Goal: Navigation & Orientation: Find specific page/section

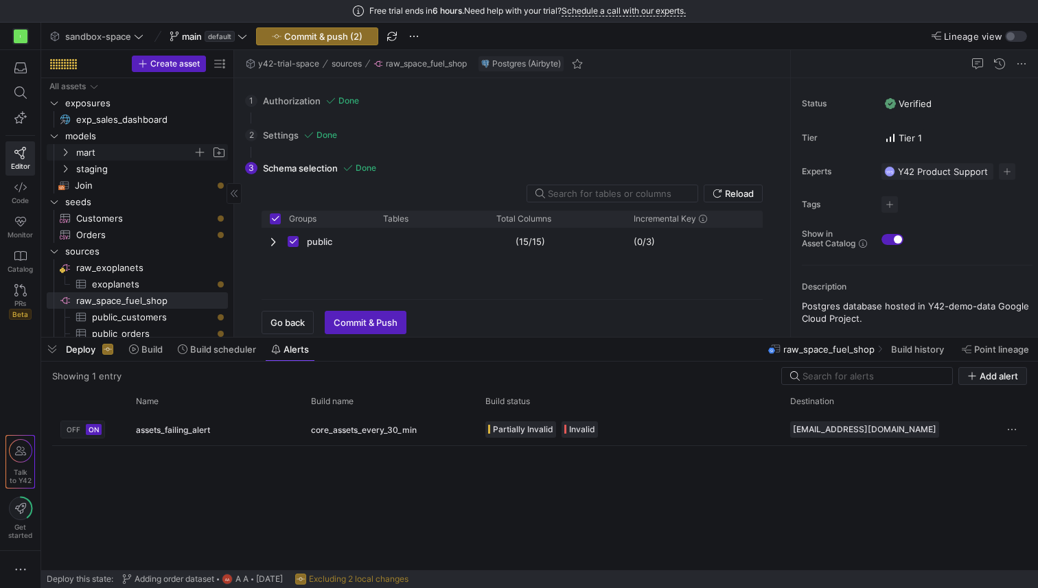
click at [102, 148] on span "mart" at bounding box center [134, 153] width 117 height 16
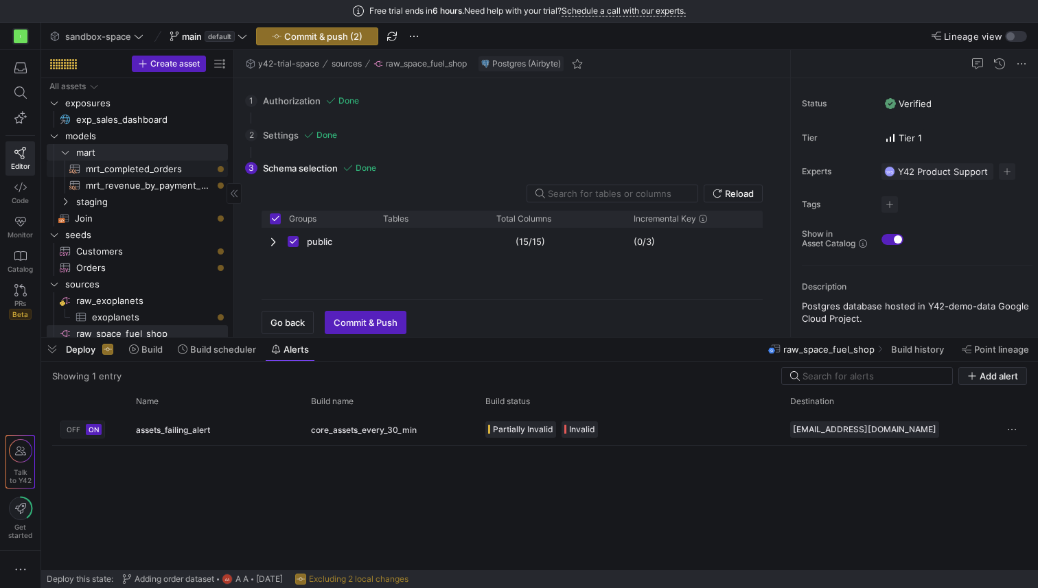
click at [109, 165] on span "mrt_completed_orders​​​​​​​​​​" at bounding box center [149, 169] width 126 height 16
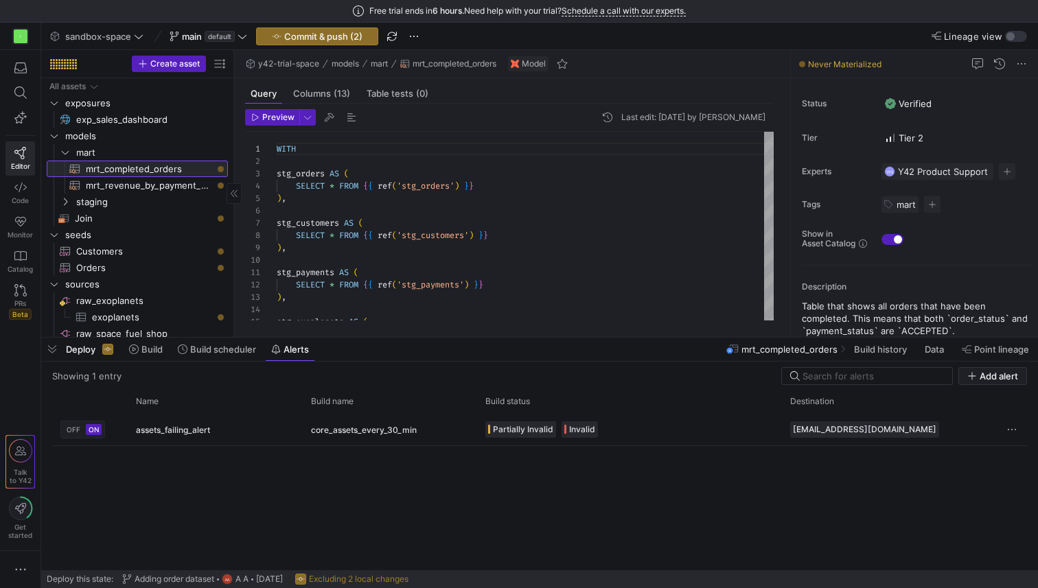
scroll to position [124, 0]
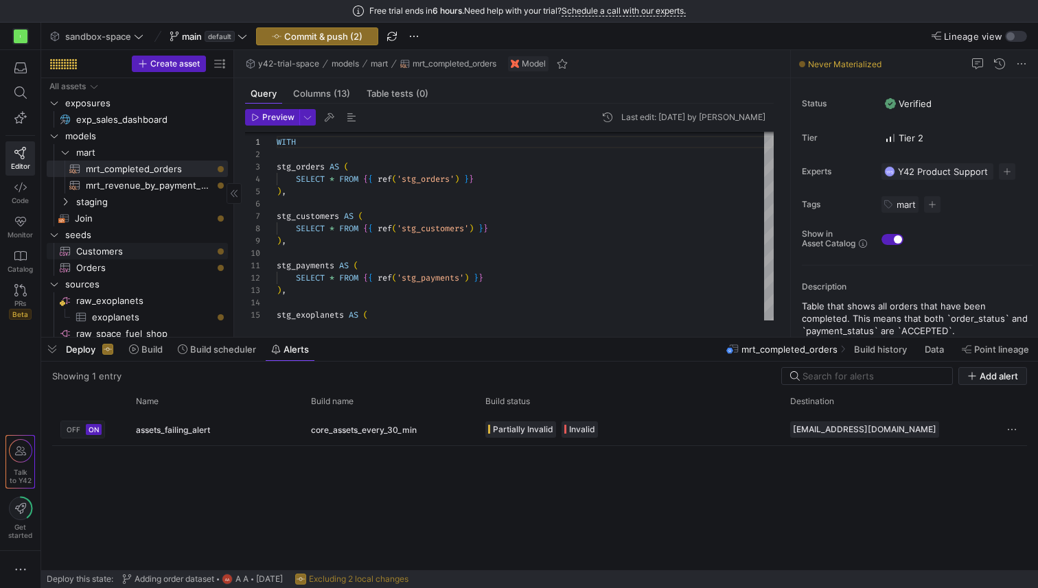
click at [100, 257] on span "Customers​​​​​​" at bounding box center [144, 252] width 136 height 16
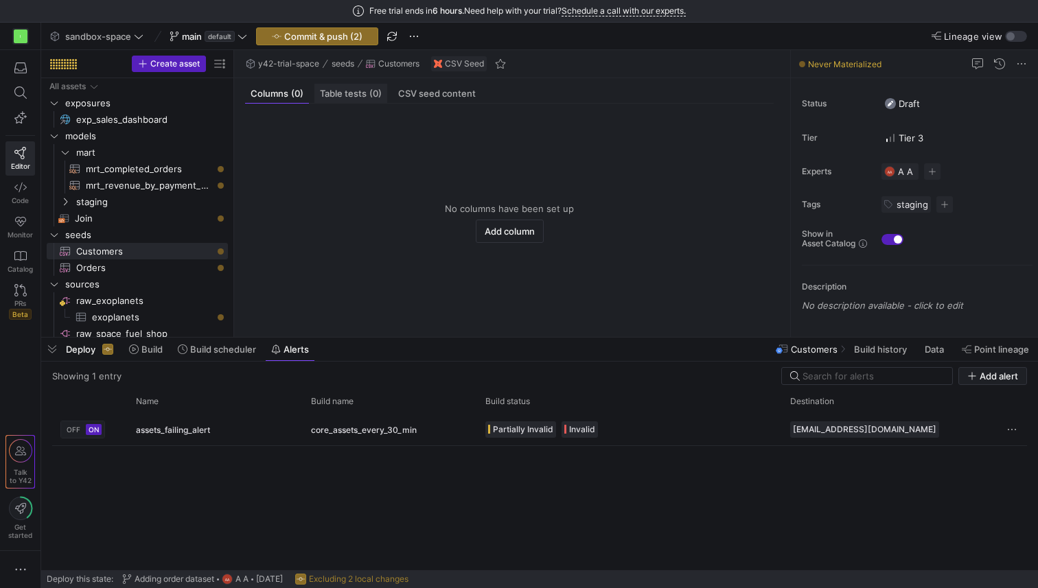
click at [350, 97] on span "Table tests (0)" at bounding box center [351, 93] width 62 height 9
